Goal: Information Seeking & Learning: Learn about a topic

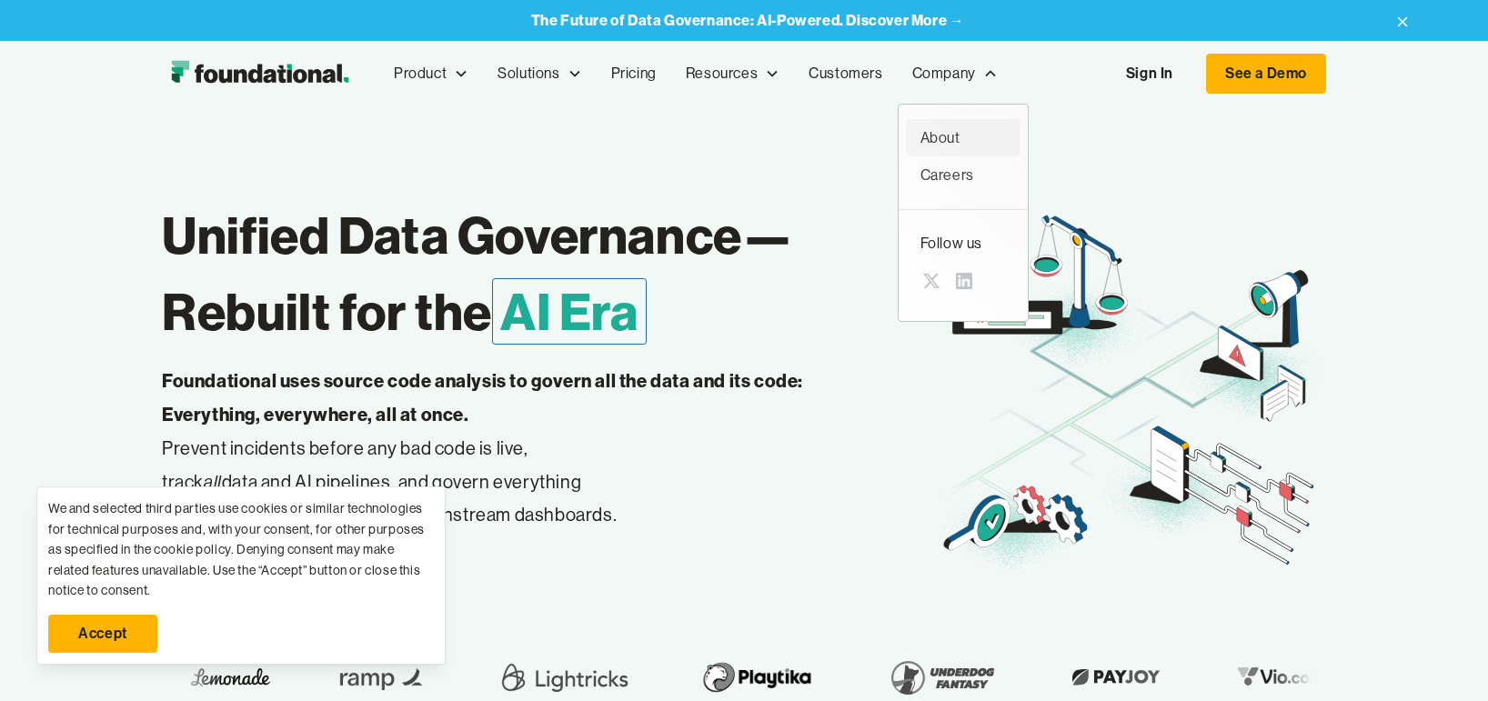
drag, startPoint x: 947, startPoint y: 121, endPoint x: 941, endPoint y: 131, distance: 11.9
click at [947, 121] on link "About" at bounding box center [963, 138] width 115 height 38
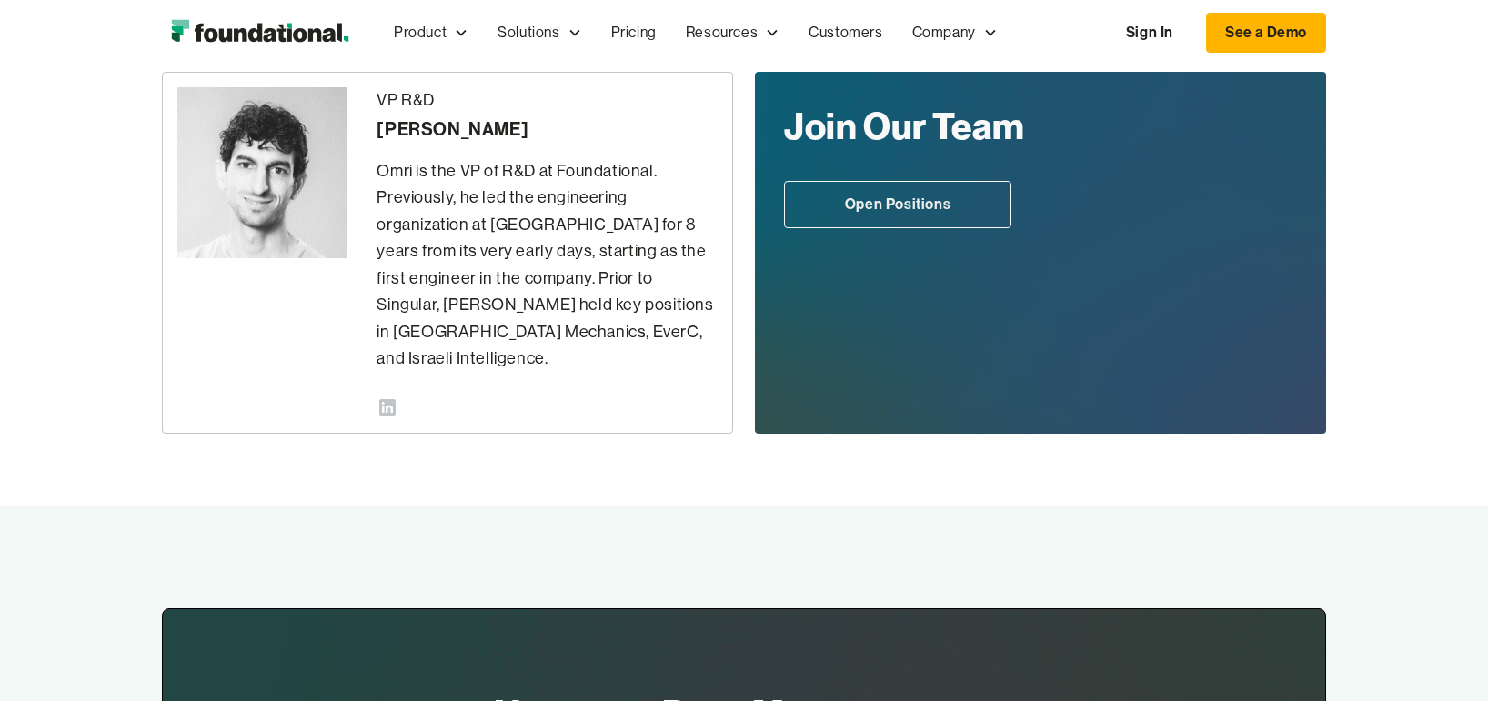
scroll to position [636, 0]
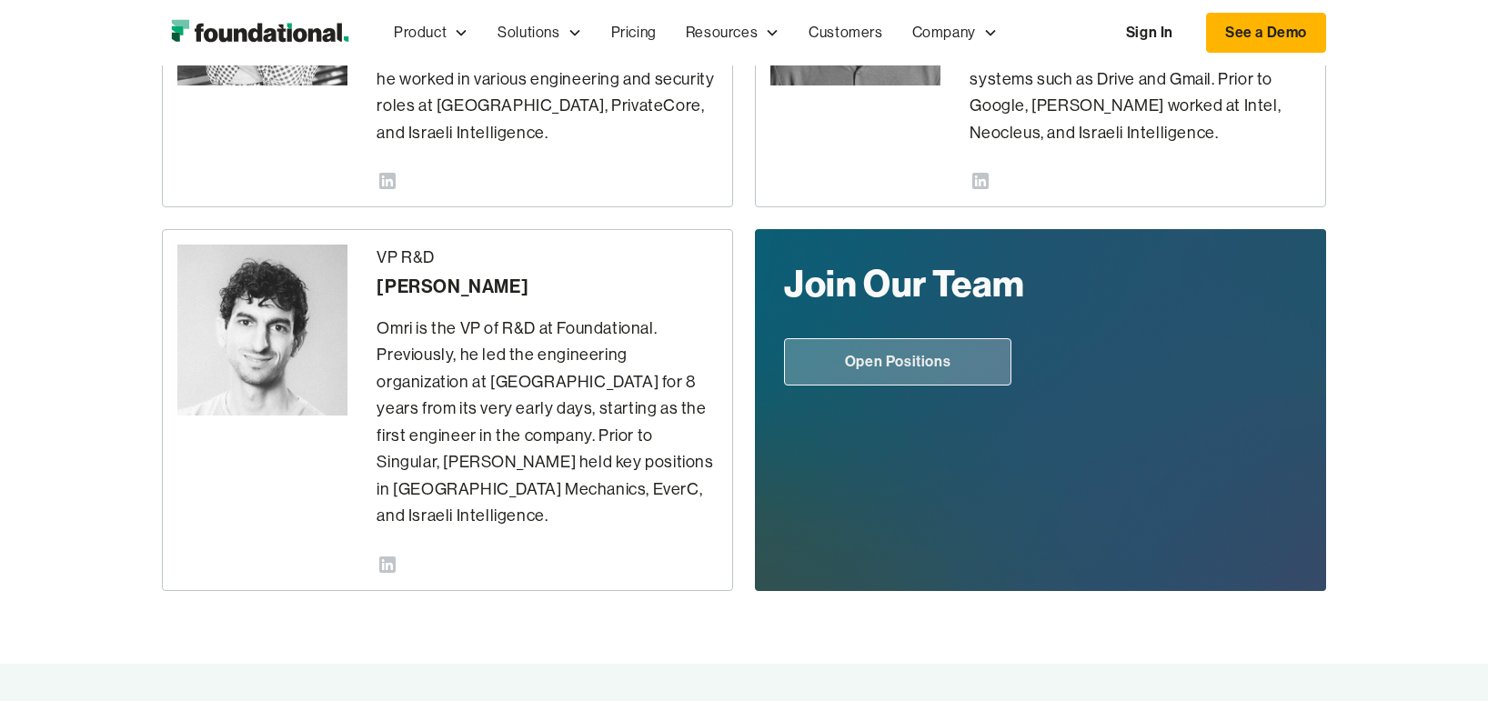
click at [887, 373] on link "Open Positions" at bounding box center [897, 361] width 227 height 47
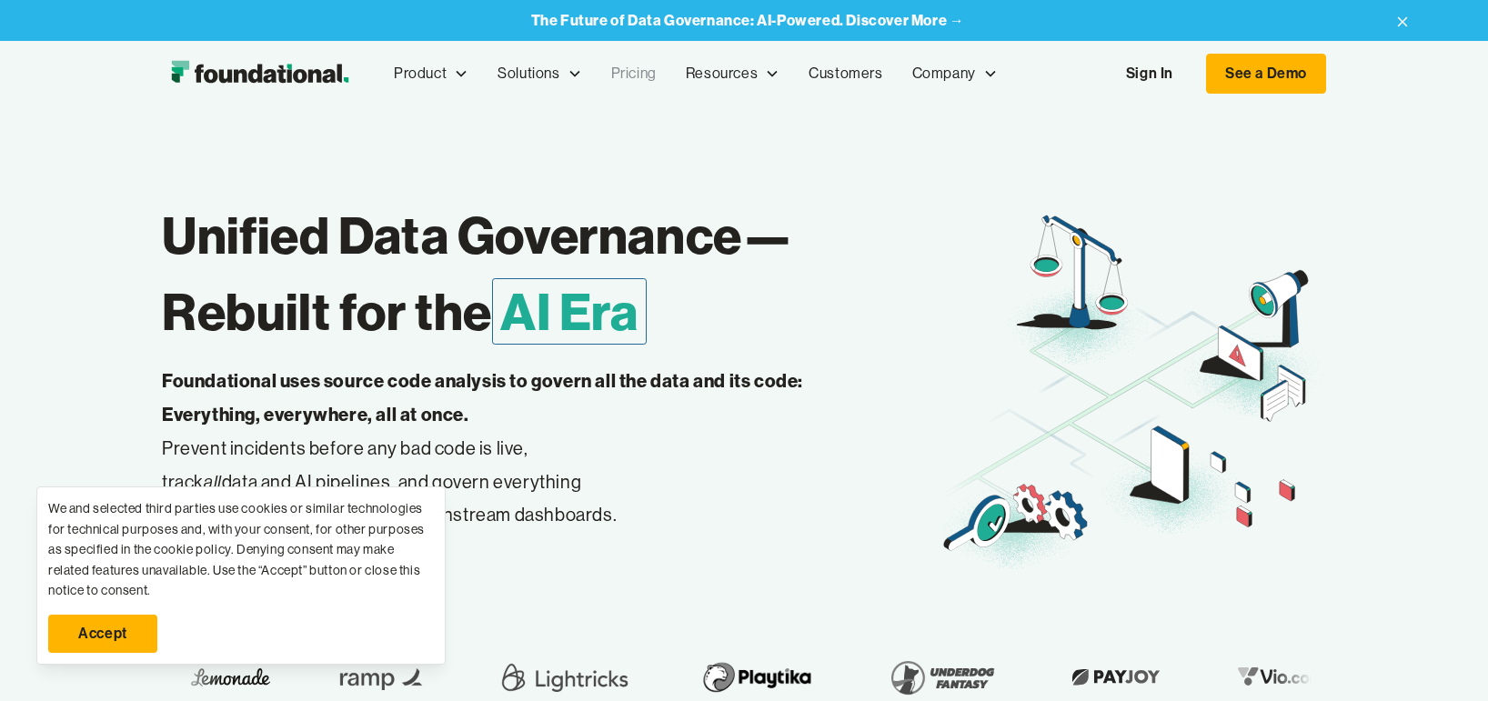
click at [634, 75] on link "Pricing" at bounding box center [633, 74] width 75 height 60
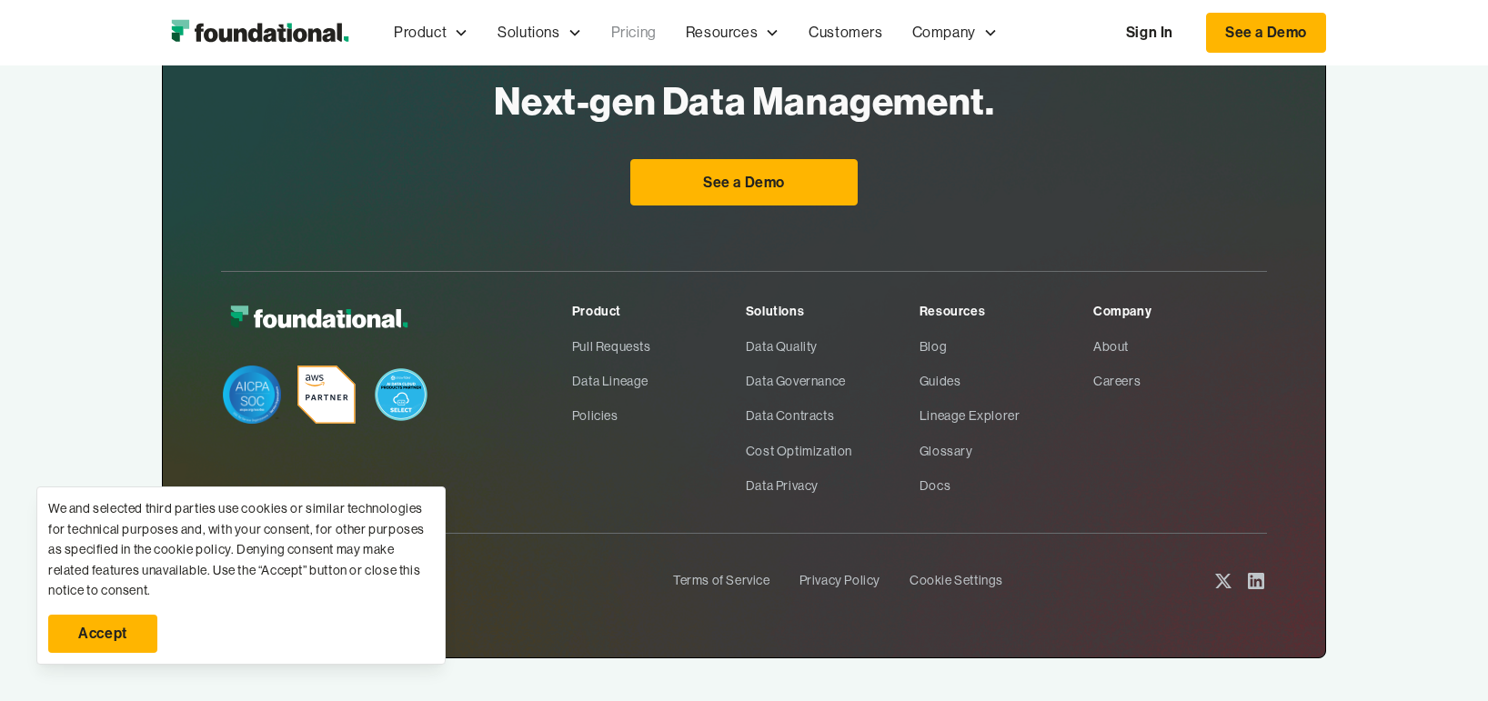
scroll to position [2273, 0]
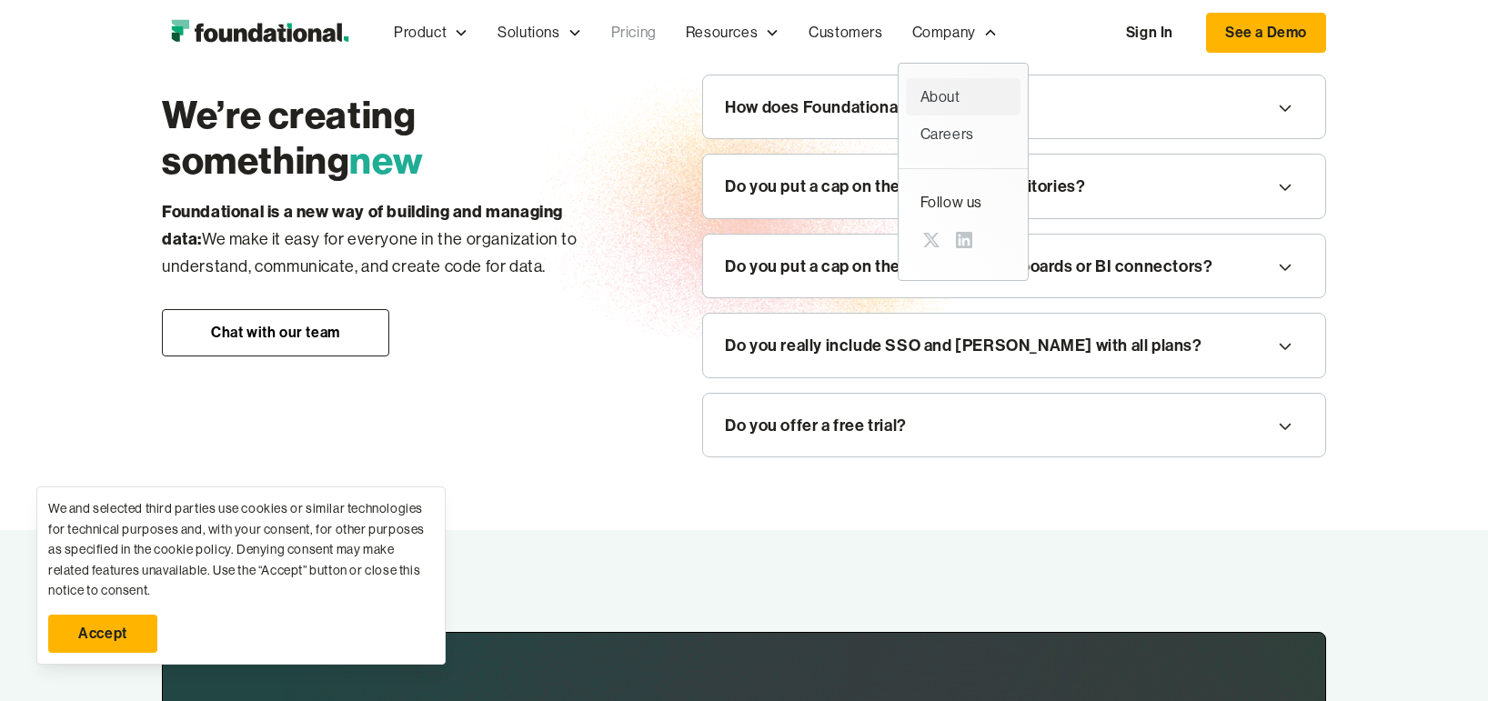
click at [940, 95] on div "About" at bounding box center [962, 97] width 85 height 24
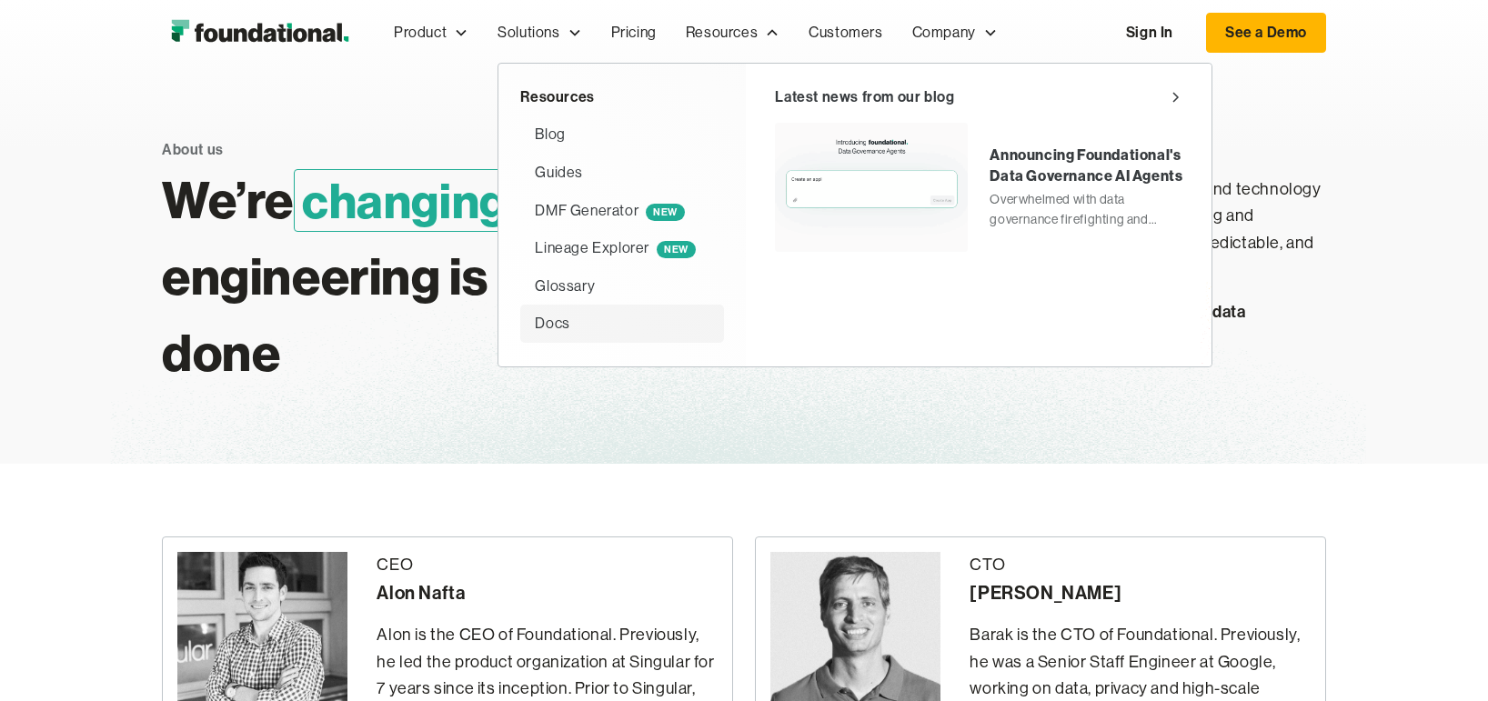
click at [560, 321] on div "Docs" at bounding box center [552, 324] width 35 height 24
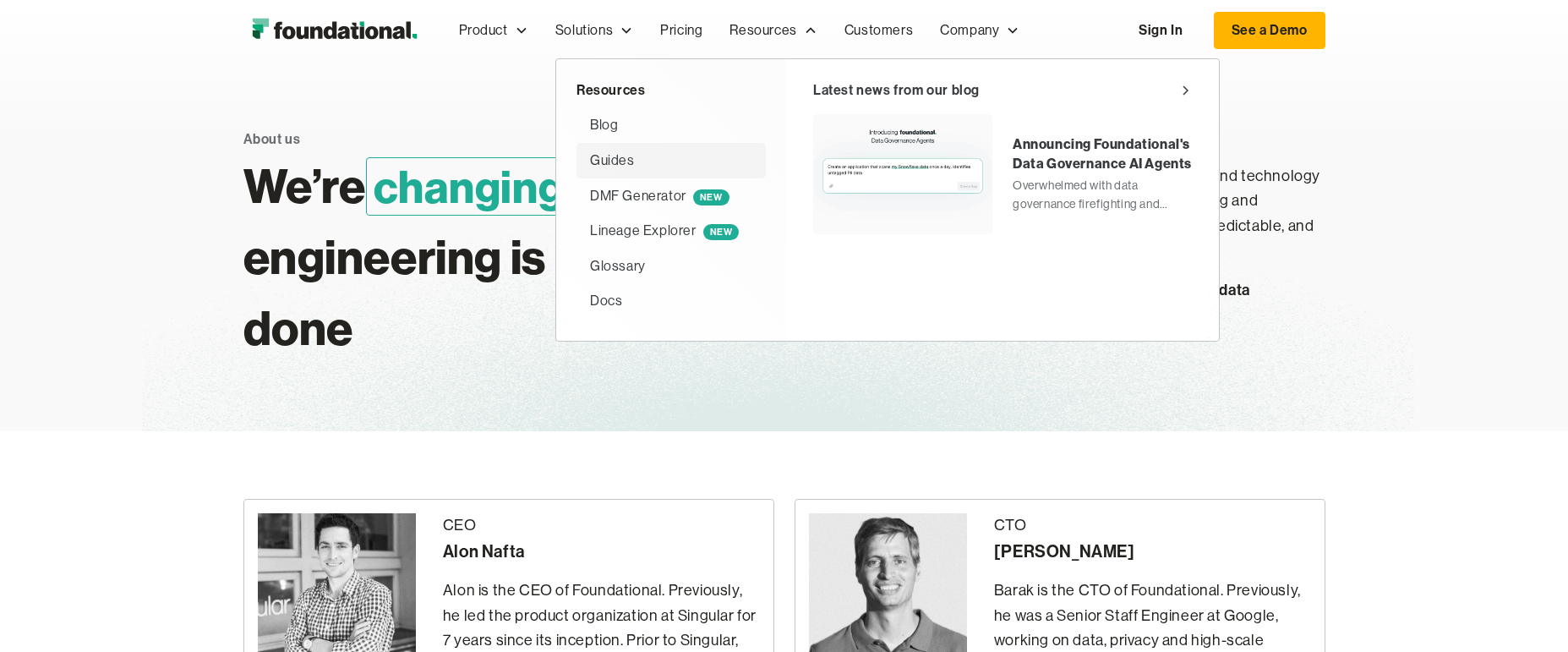
click at [610, 163] on div "Guides" at bounding box center [613, 161] width 45 height 22
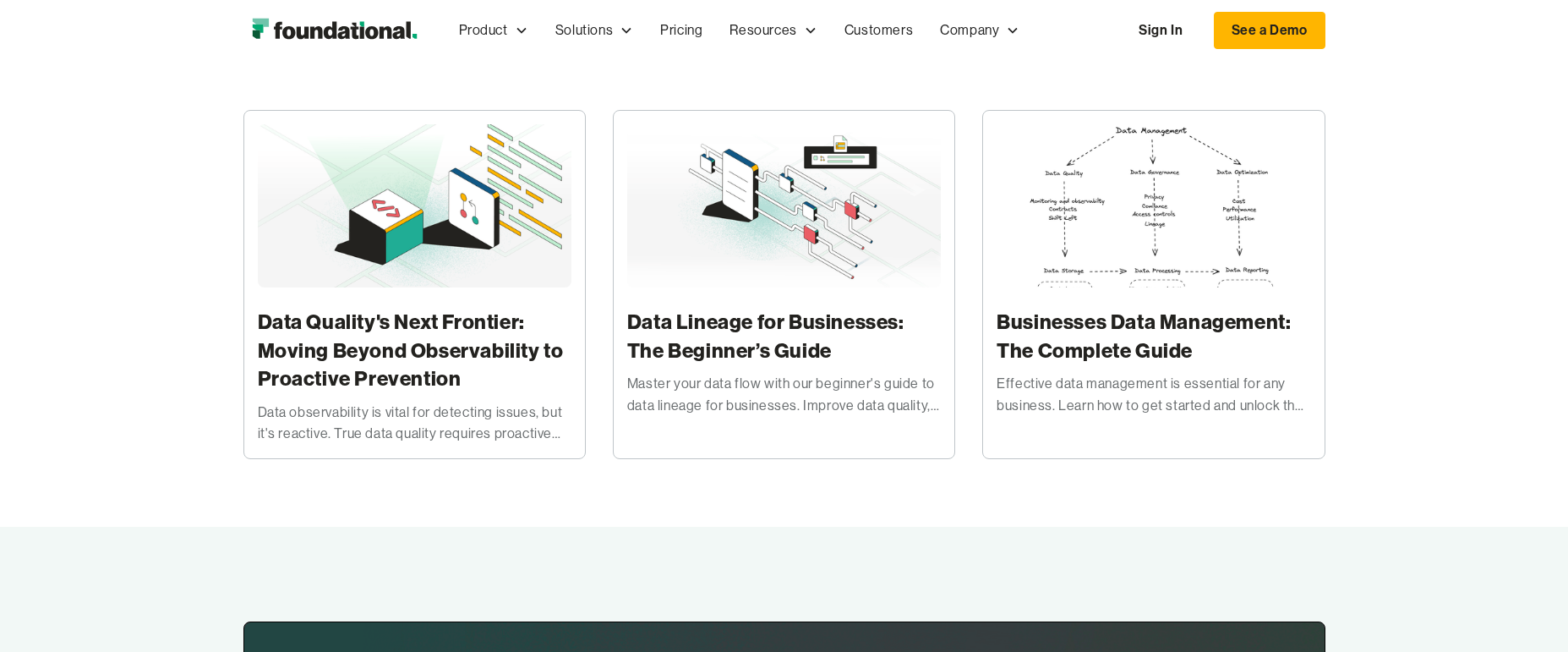
scroll to position [254, 0]
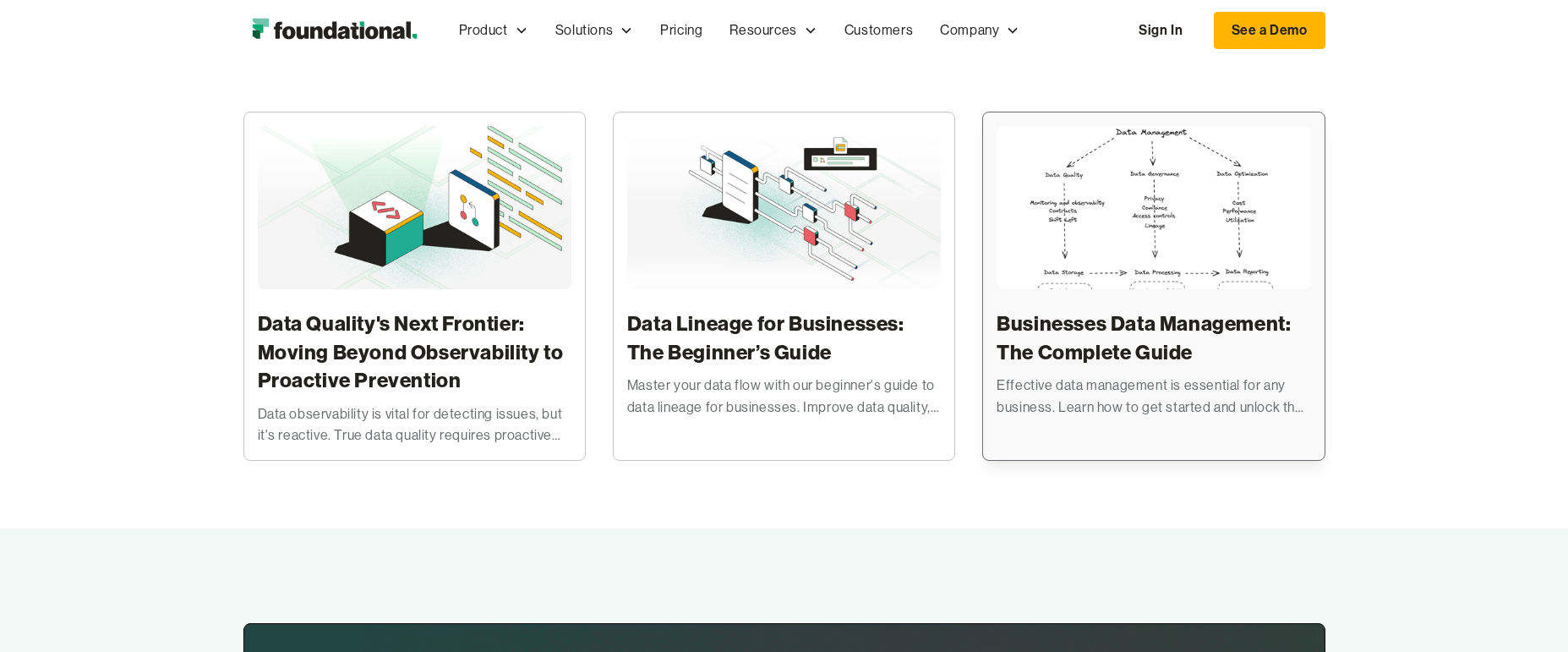
click at [1269, 171] on img at bounding box center [1153, 233] width 313 height 215
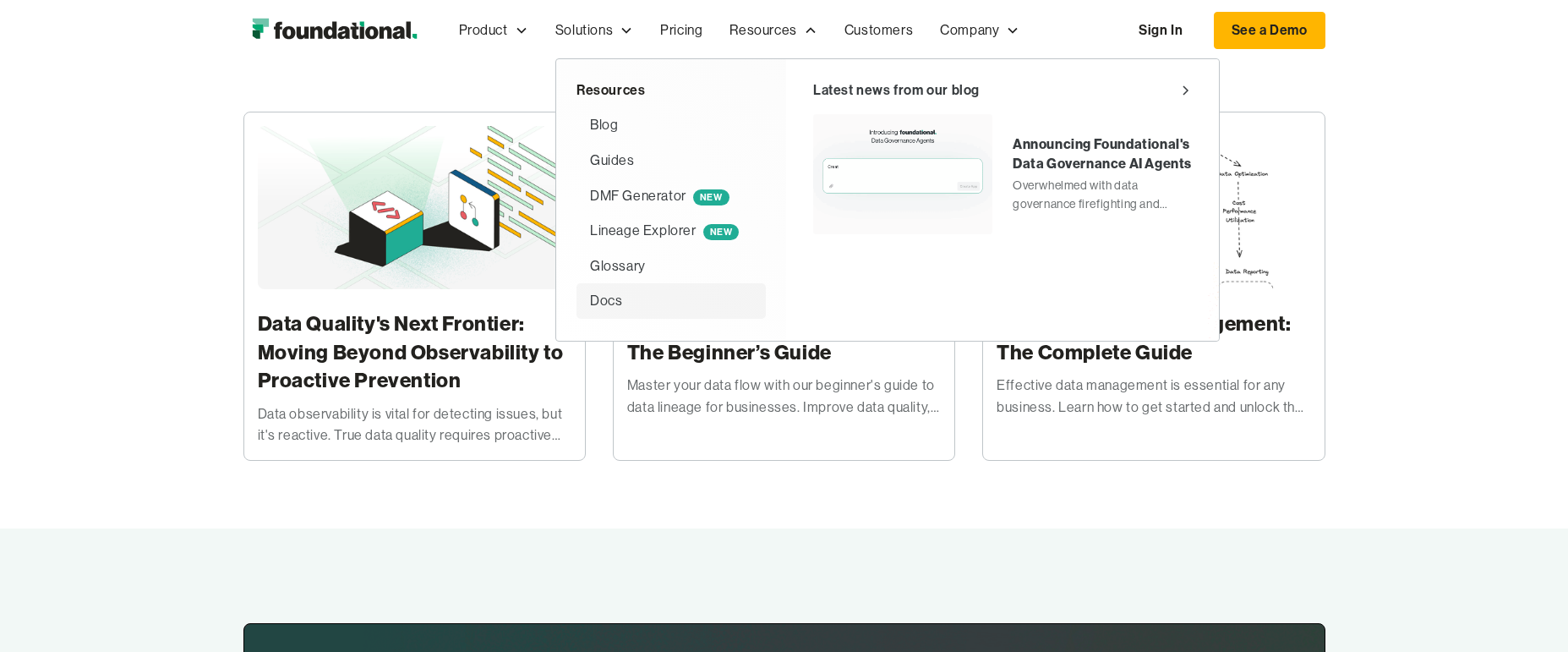
click at [610, 299] on div "Docs" at bounding box center [606, 301] width 33 height 22
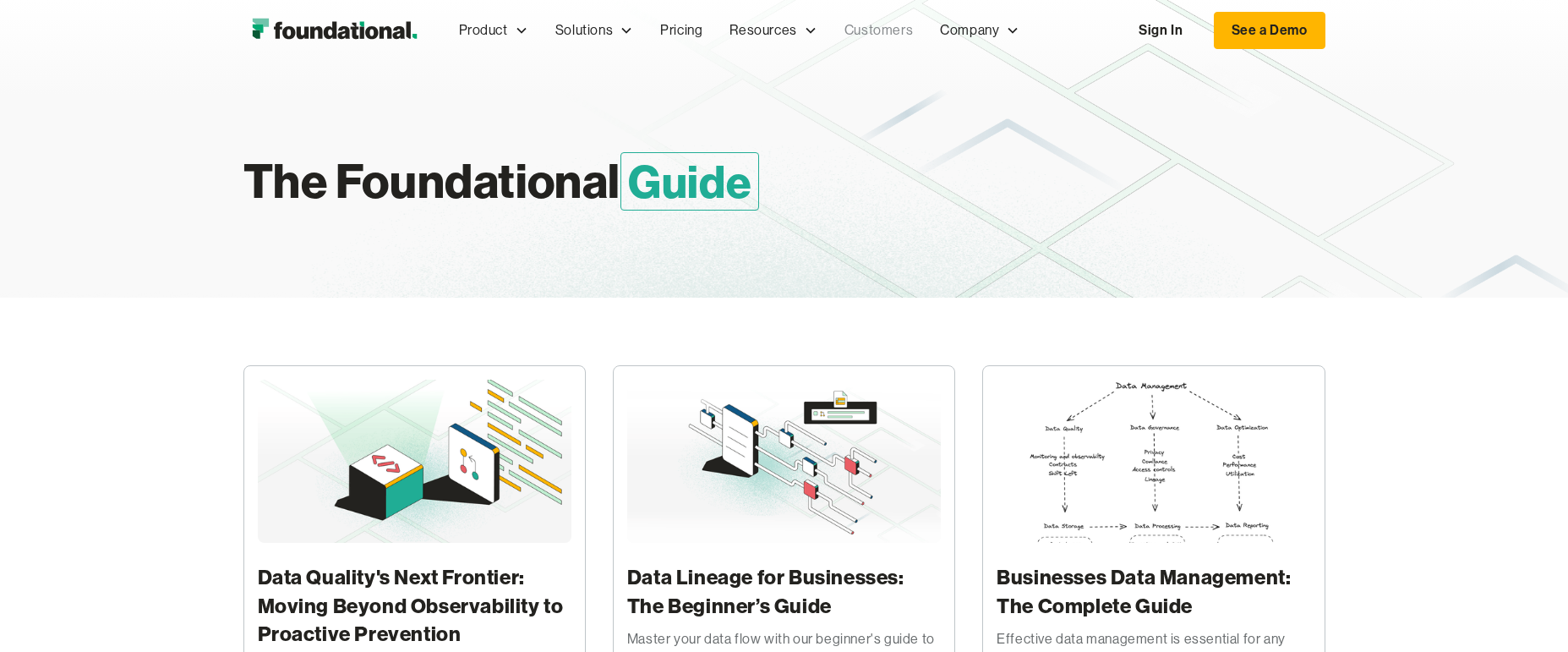
click at [858, 27] on link "Customers" at bounding box center [878, 31] width 96 height 56
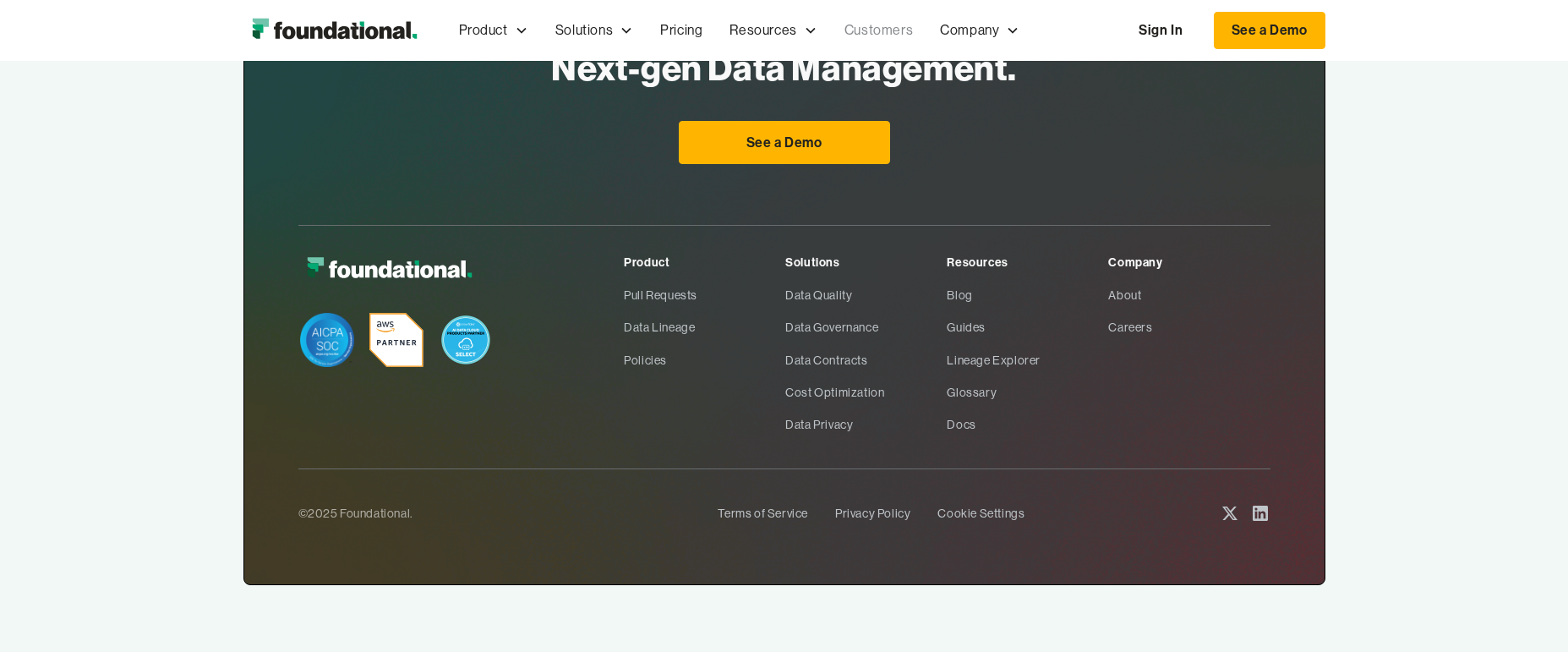
scroll to position [1541, 0]
click at [964, 392] on link "Glossary" at bounding box center [1027, 392] width 162 height 33
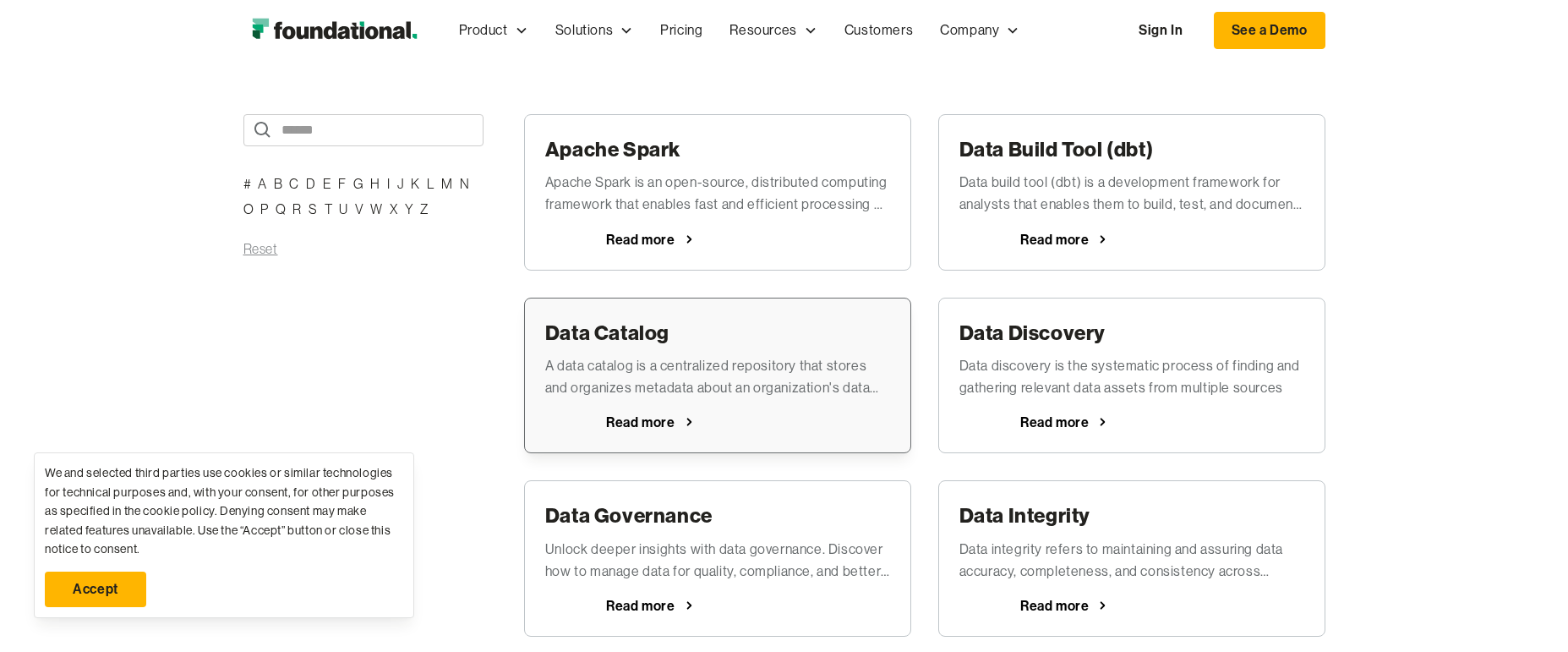
scroll to position [339, 0]
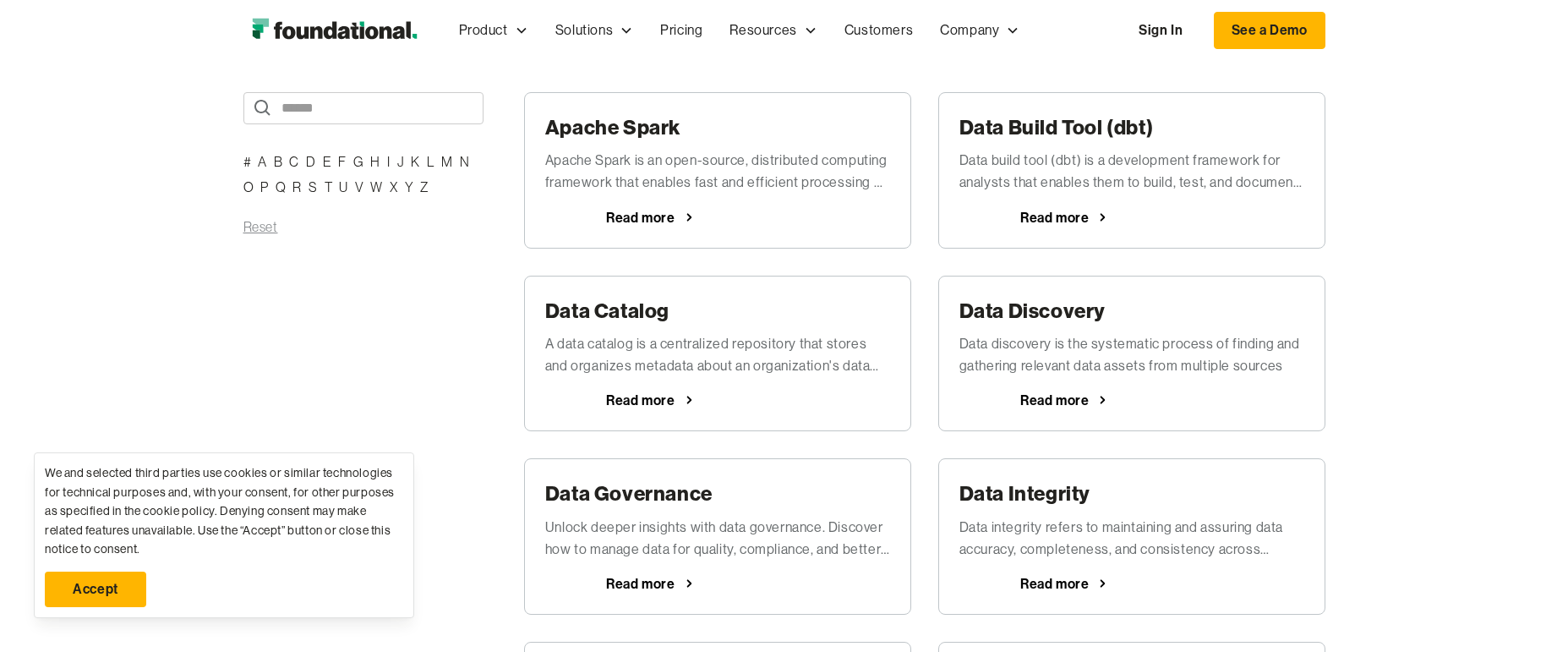
click at [116, 591] on link "Accept" at bounding box center [95, 590] width 101 height 35
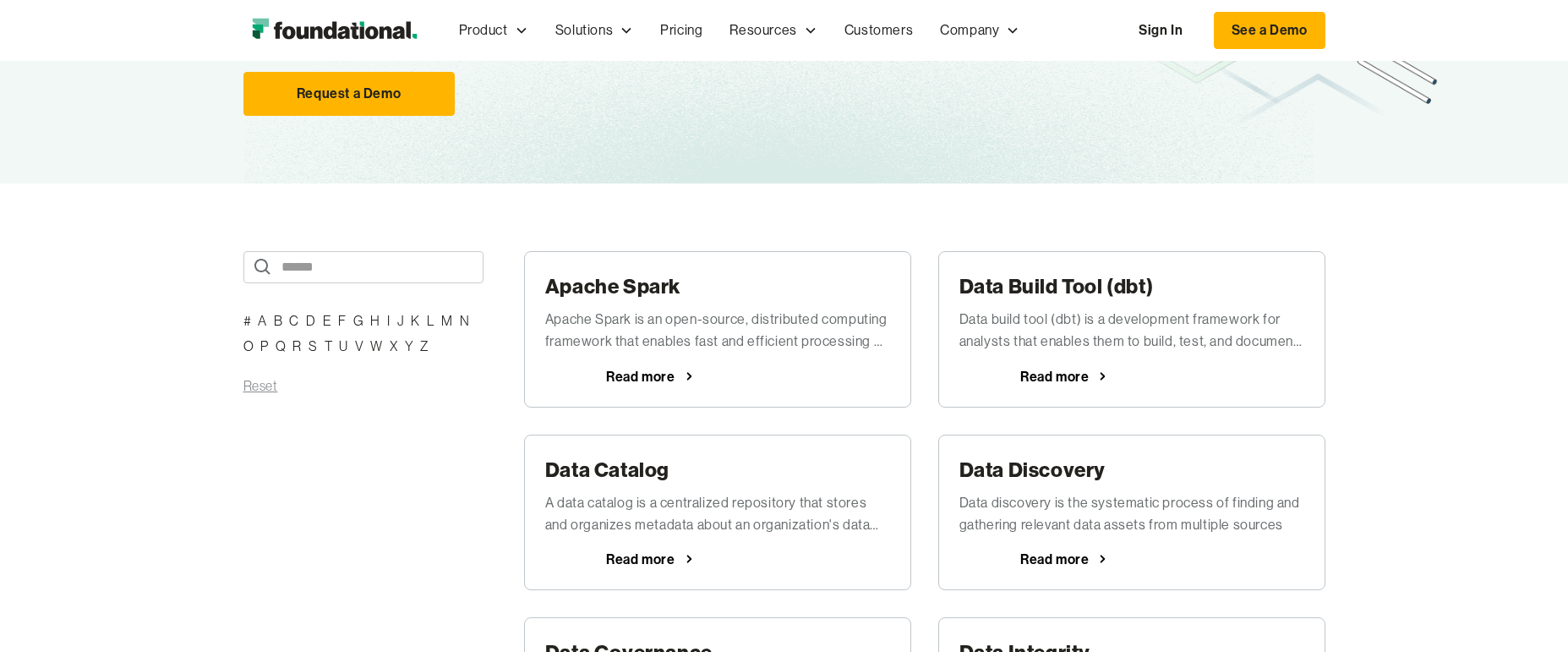
scroll to position [0, 0]
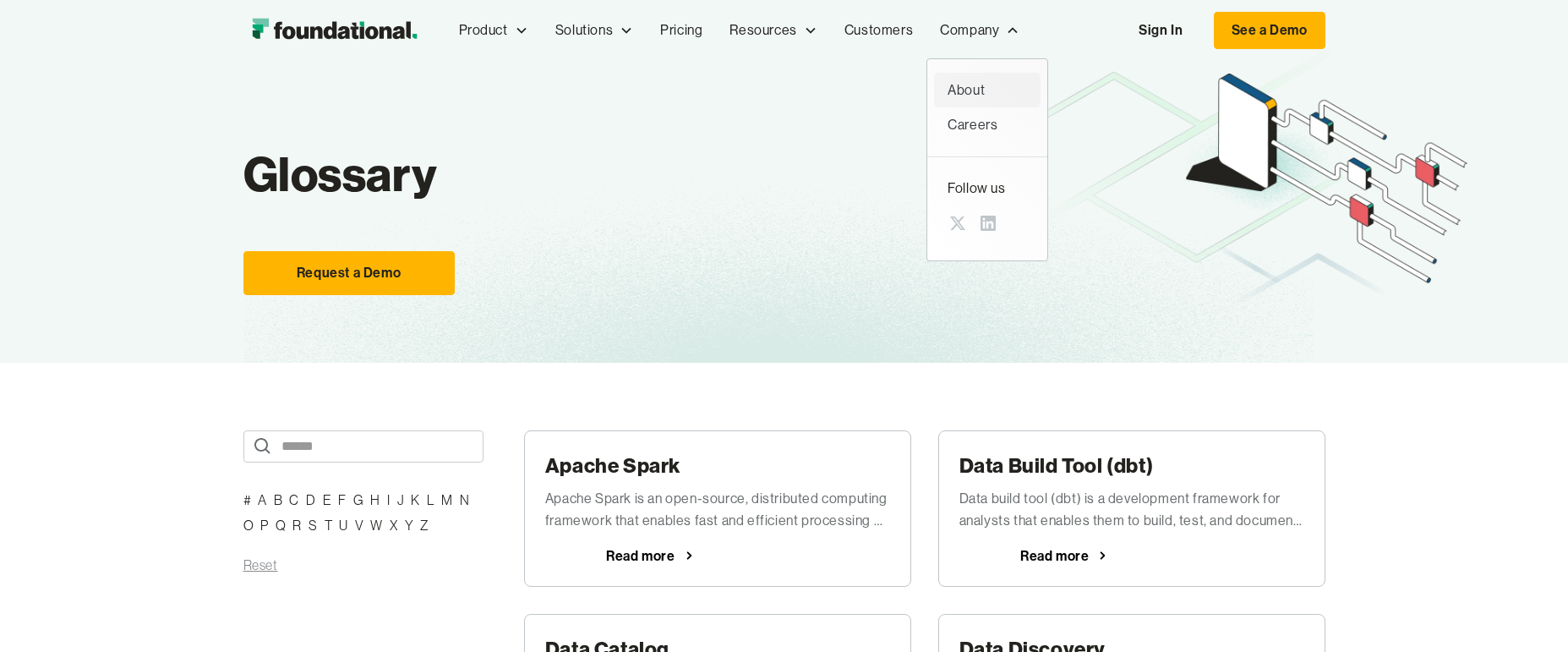
click at [991, 97] on div "About" at bounding box center [986, 90] width 79 height 22
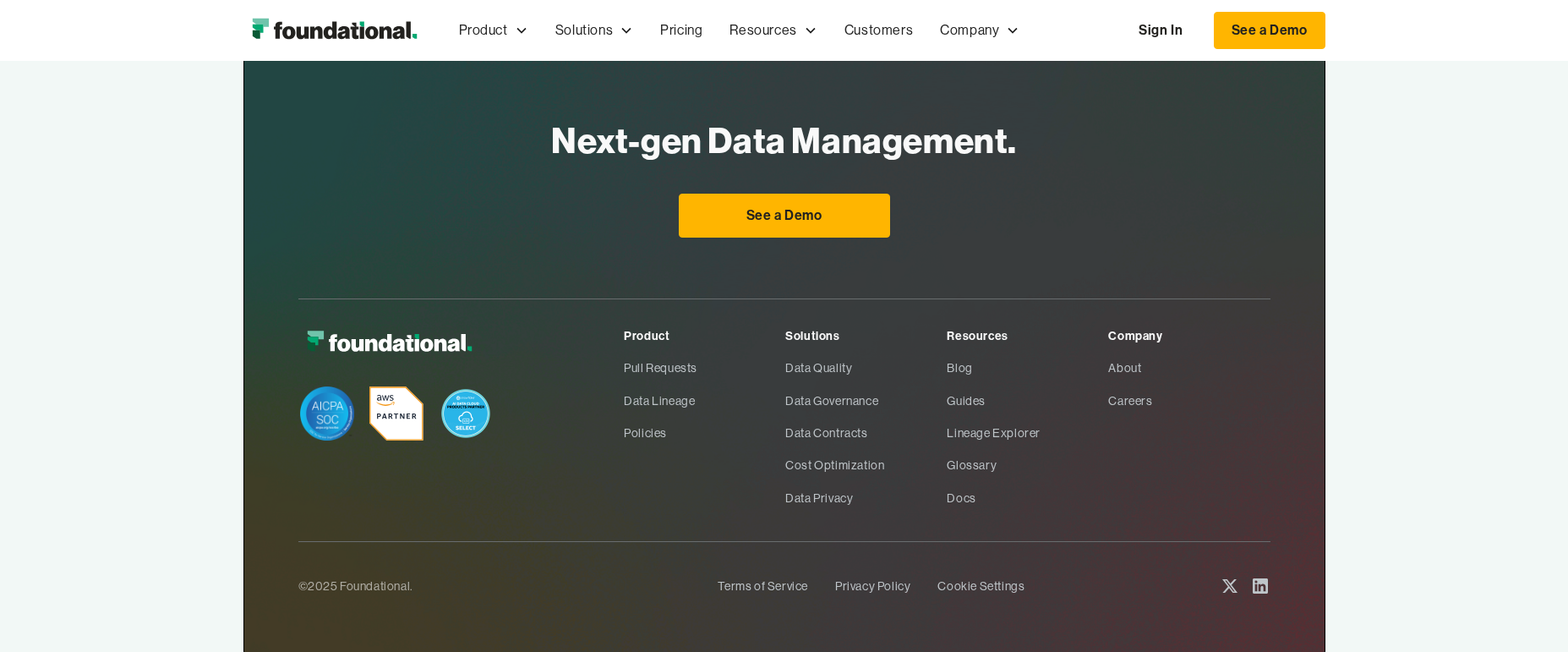
scroll to position [1311, 0]
